Goal: Task Accomplishment & Management: Use online tool/utility

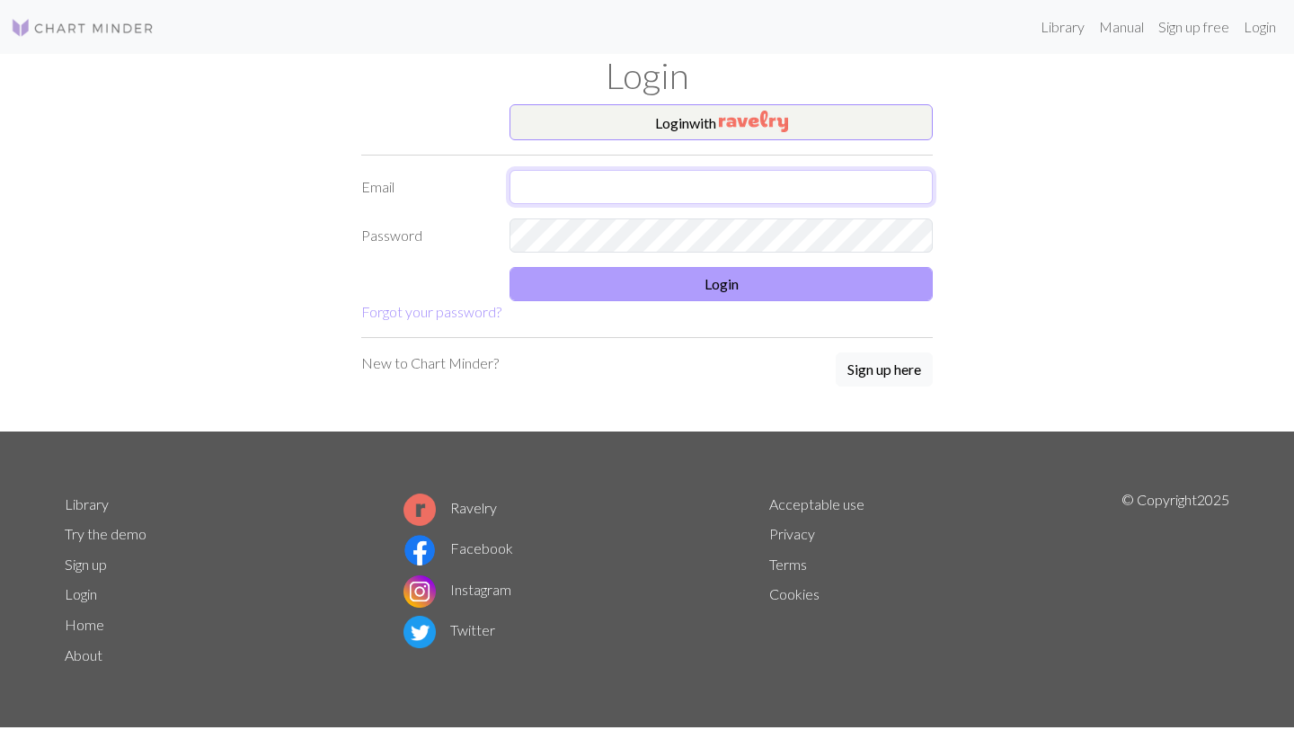
type input "[EMAIL_ADDRESS][DOMAIN_NAME]"
click at [621, 281] on button "Login" at bounding box center [720, 284] width 423 height 34
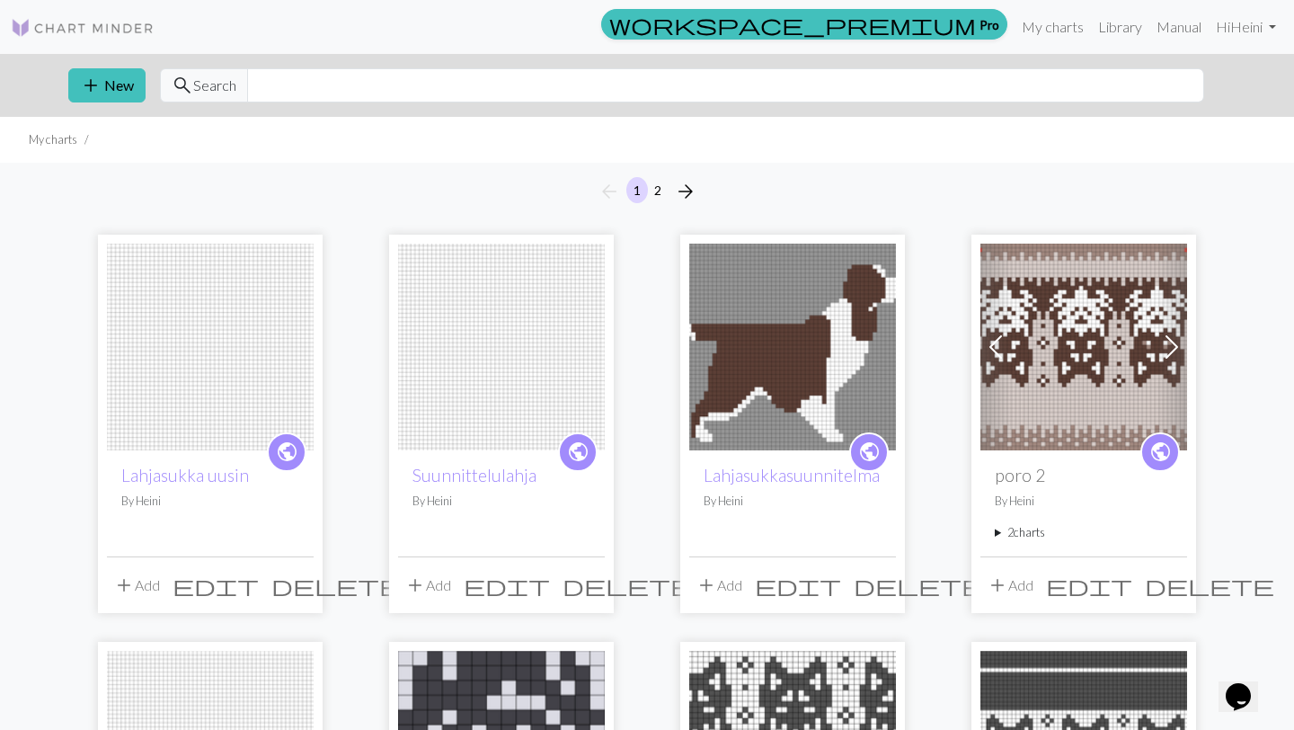
click at [182, 352] on img at bounding box center [210, 347] width 207 height 207
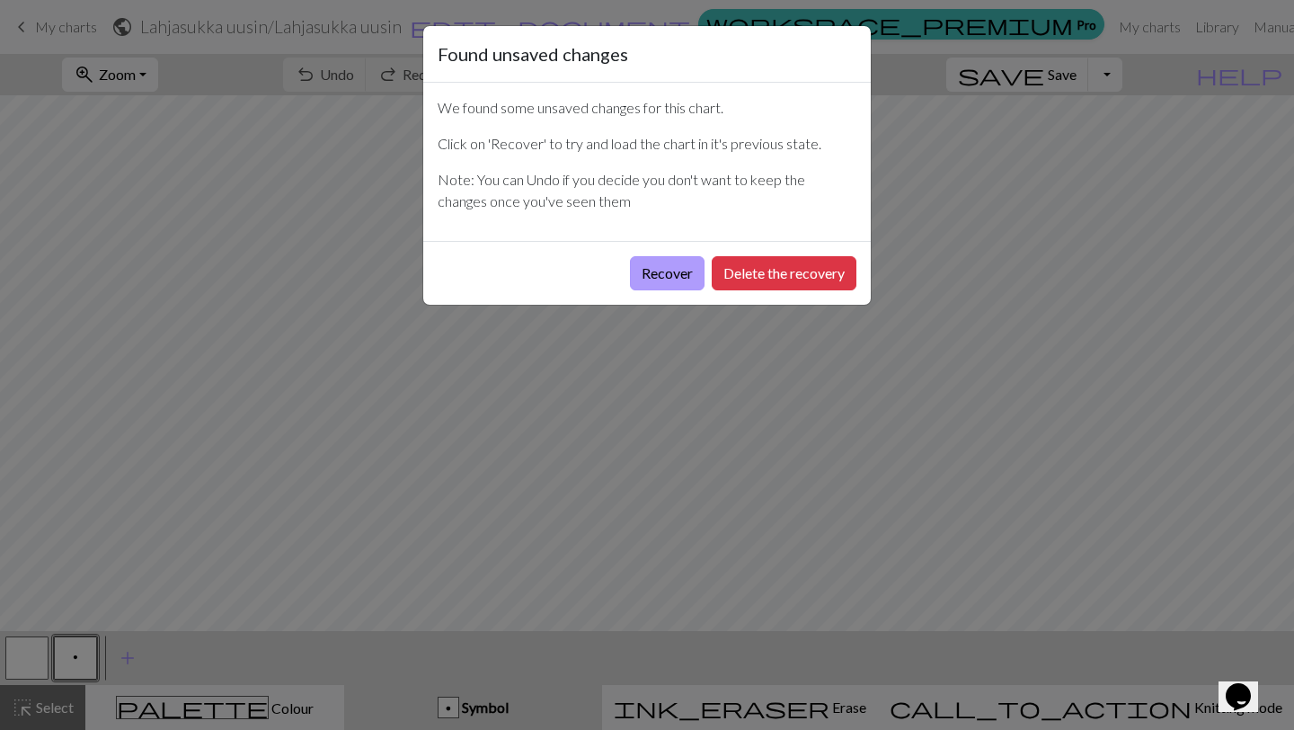
click at [671, 265] on button "Recover" at bounding box center [667, 273] width 75 height 34
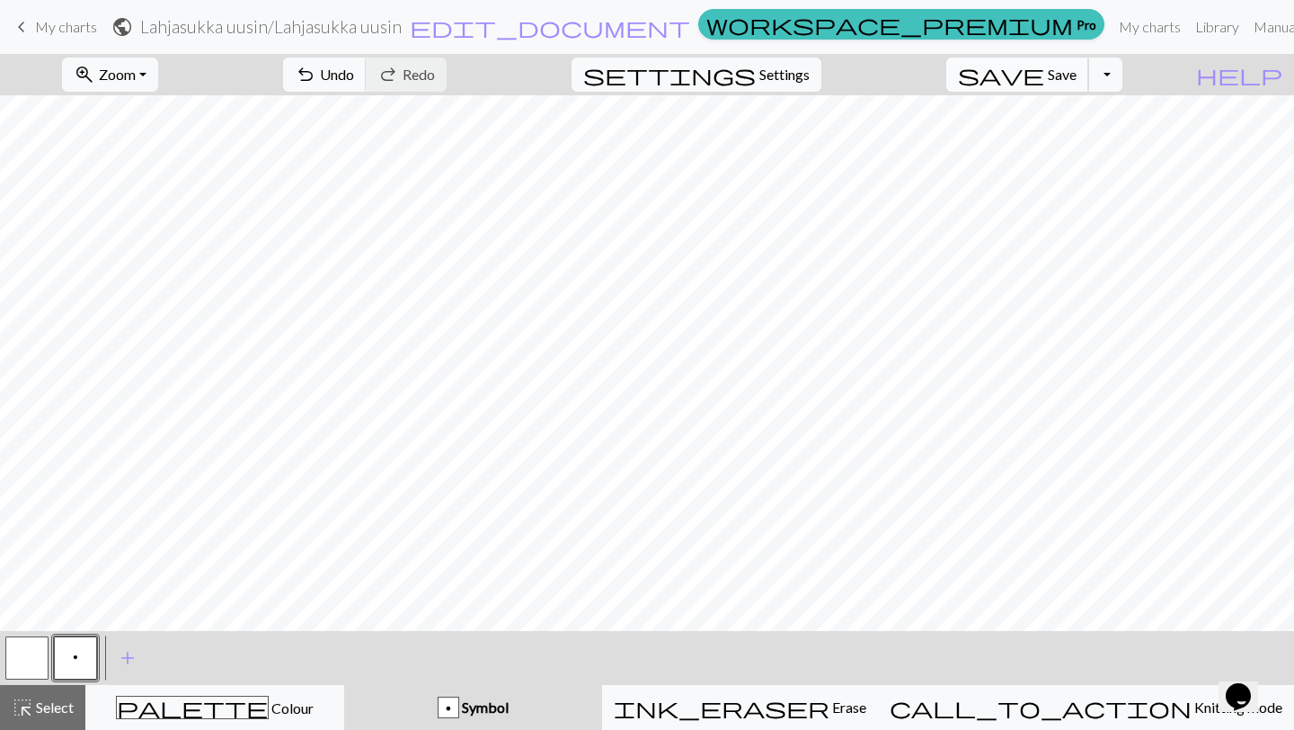
click at [1044, 69] on span "save" at bounding box center [1001, 74] width 86 height 25
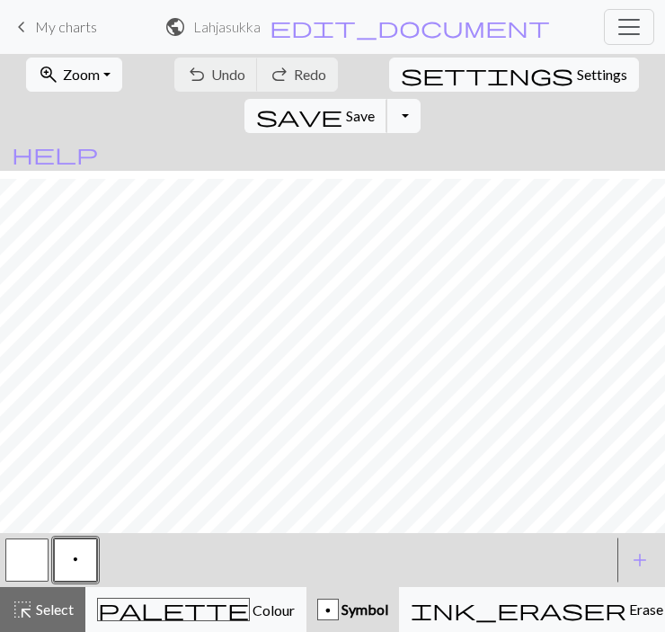
scroll to position [128, 31]
